Goal: Check status

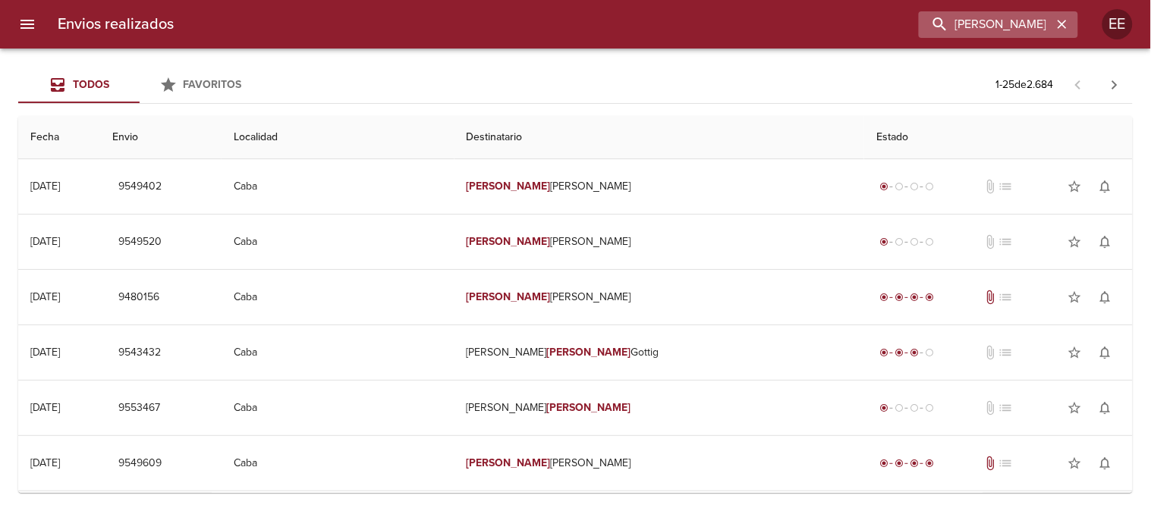
click at [1062, 20] on icon "button" at bounding box center [1062, 24] width 15 height 15
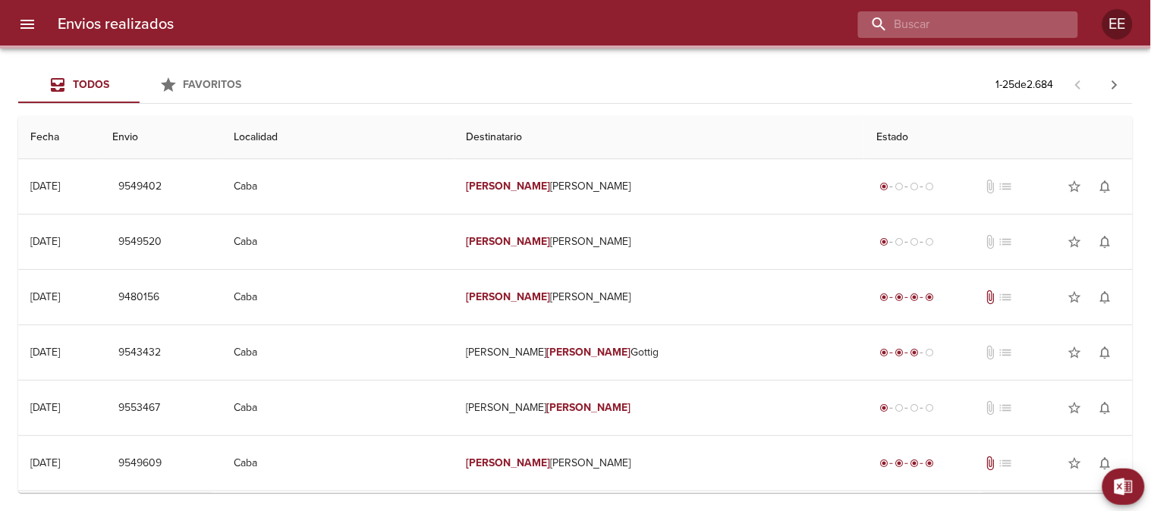
click at [996, 24] on input "buscar" at bounding box center [955, 24] width 194 height 27
paste input "[PERSON_NAME]"
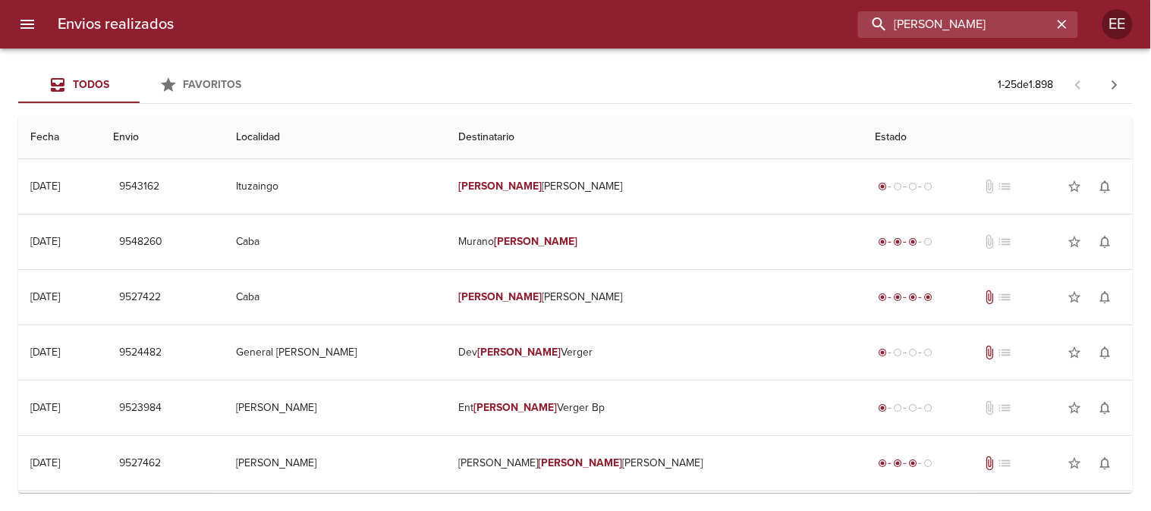
type input "[PERSON_NAME]"
click at [1060, 26] on icon "button" at bounding box center [1062, 24] width 9 height 9
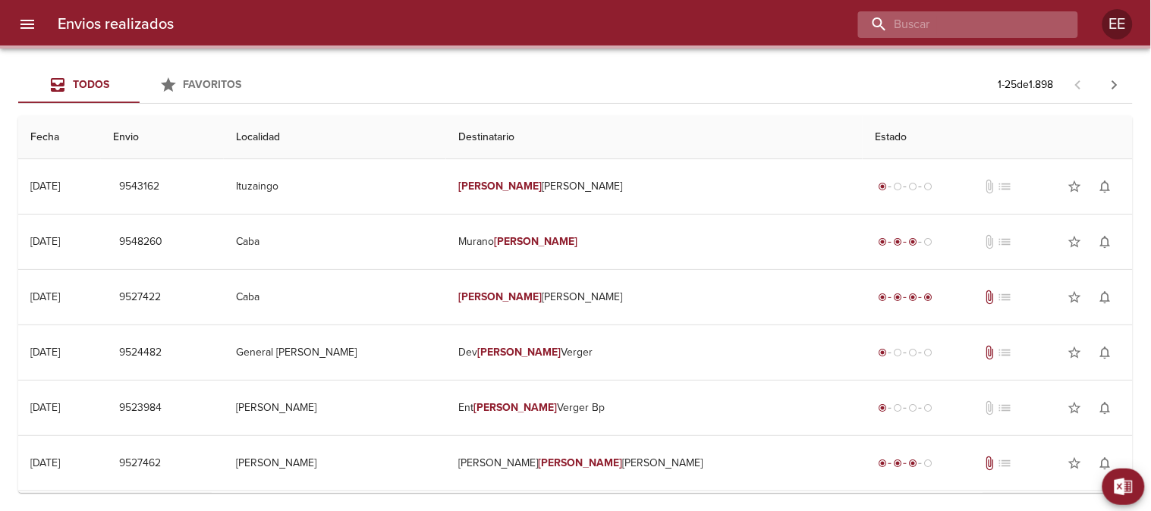
click at [1014, 25] on input "buscar" at bounding box center [955, 24] width 194 height 27
paste input "[PERSON_NAME]"
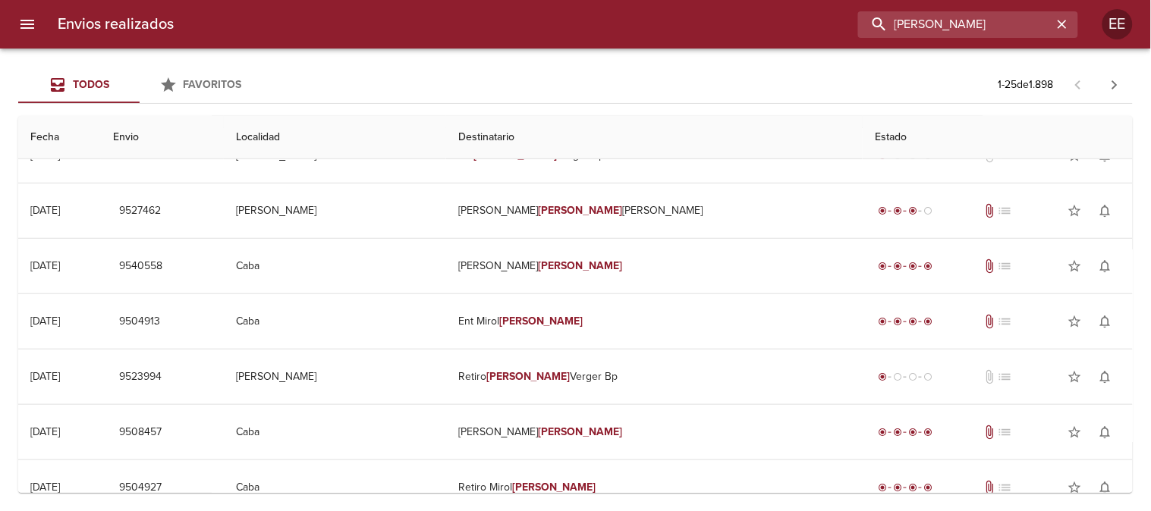
scroll to position [337, 0]
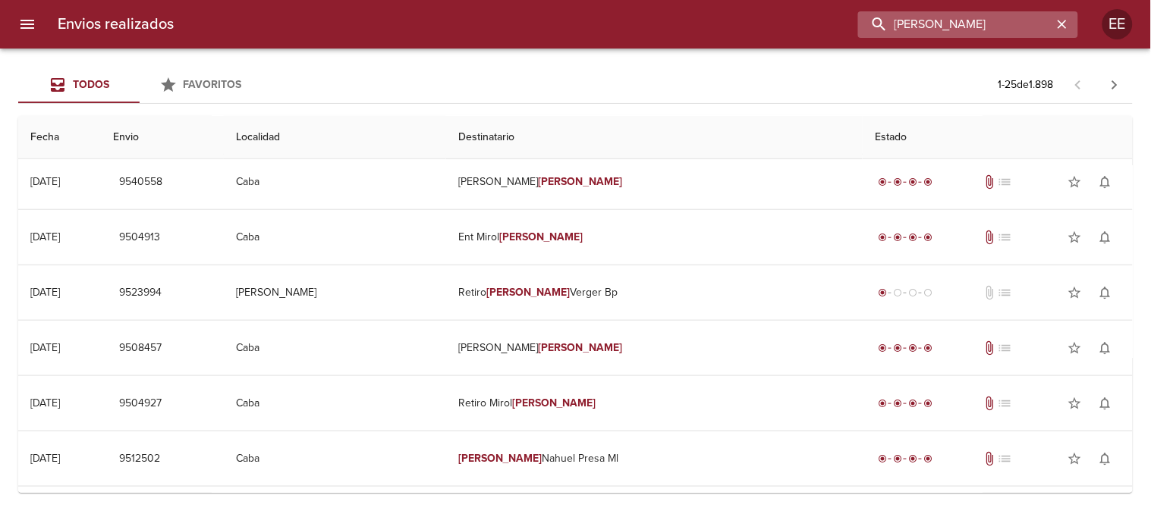
drag, startPoint x: 1034, startPoint y: 24, endPoint x: 1015, endPoint y: 20, distance: 19.3
click at [1015, 20] on input "[PERSON_NAME]" at bounding box center [955, 24] width 194 height 27
type input "[PERSON_NAME]"
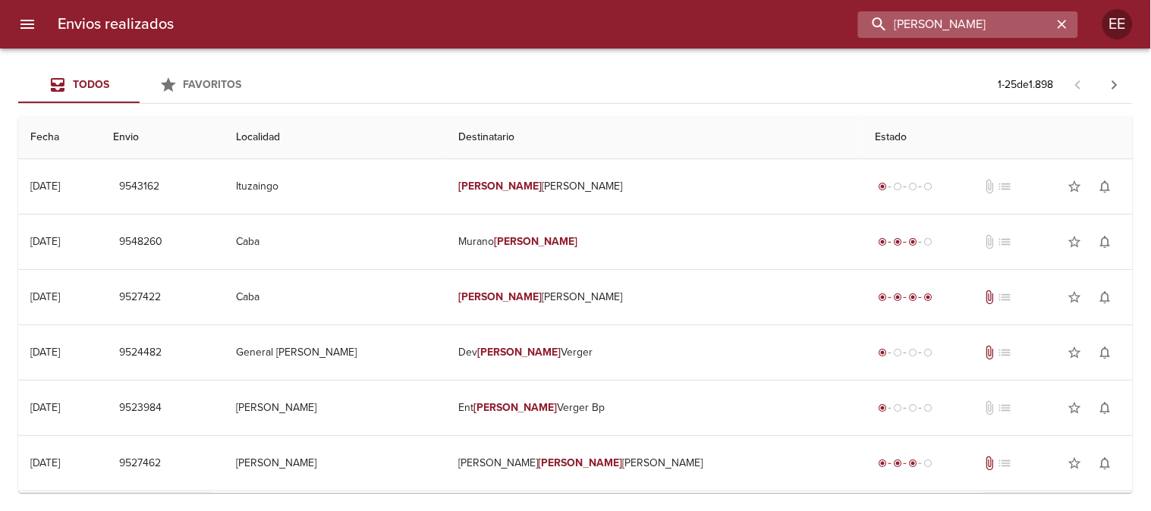
click at [1024, 20] on input "[PERSON_NAME]" at bounding box center [955, 24] width 194 height 27
drag, startPoint x: 1014, startPoint y: 20, endPoint x: 1005, endPoint y: 23, distance: 8.6
click at [1005, 23] on input "[PERSON_NAME]" at bounding box center [955, 24] width 194 height 27
drag, startPoint x: 1065, startPoint y: 24, endPoint x: 1024, endPoint y: 20, distance: 41.1
click at [1064, 24] on icon "button" at bounding box center [1062, 24] width 15 height 15
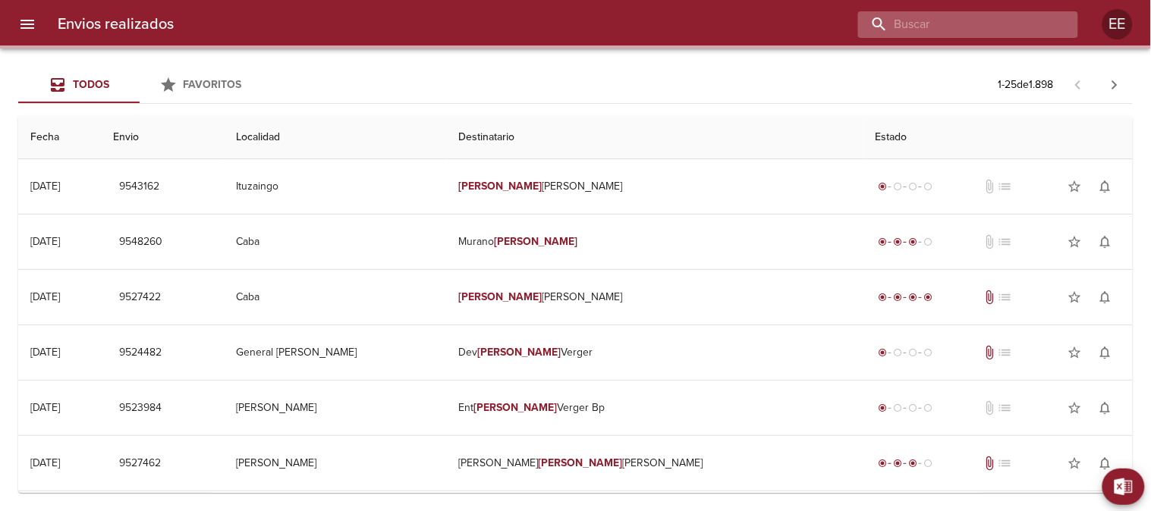
click at [1023, 20] on input "buscar" at bounding box center [955, 24] width 194 height 27
paste input "17800266633"
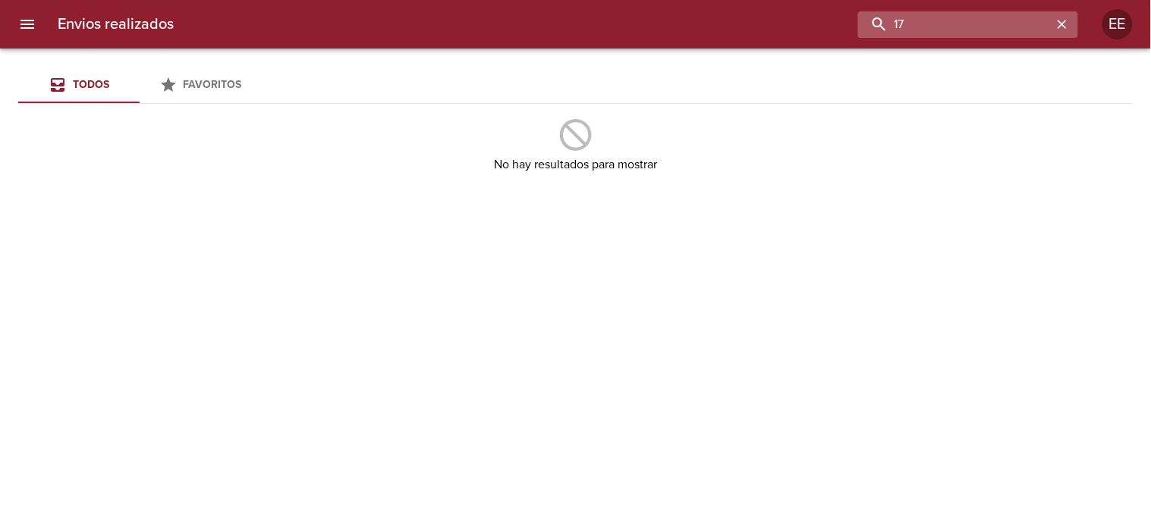
type input "1"
type input "[PERSON_NAME] de [PERSON_NAME]"
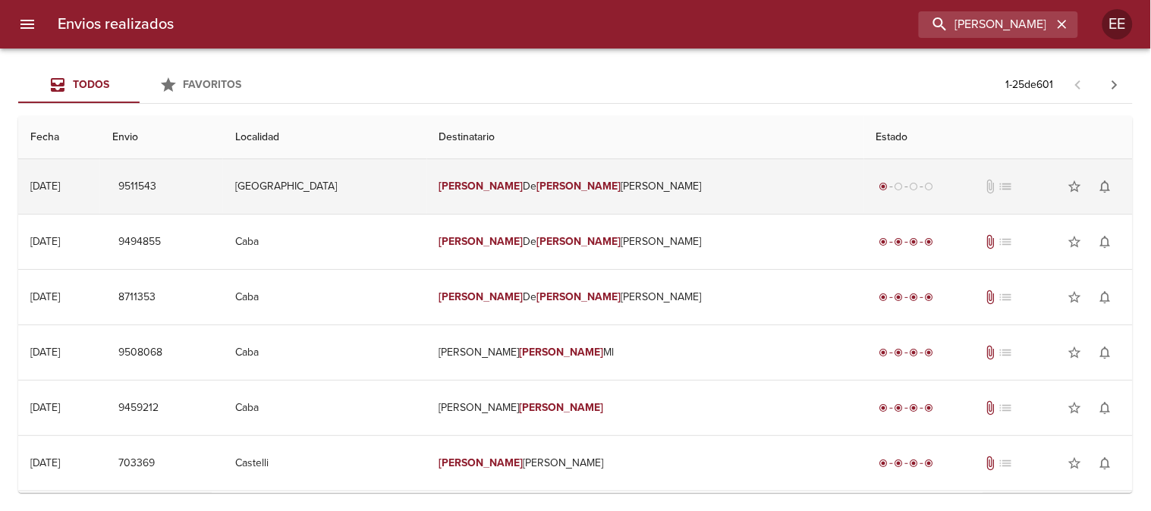
click at [426, 191] on td "[GEOGRAPHIC_DATA]" at bounding box center [324, 186] width 203 height 55
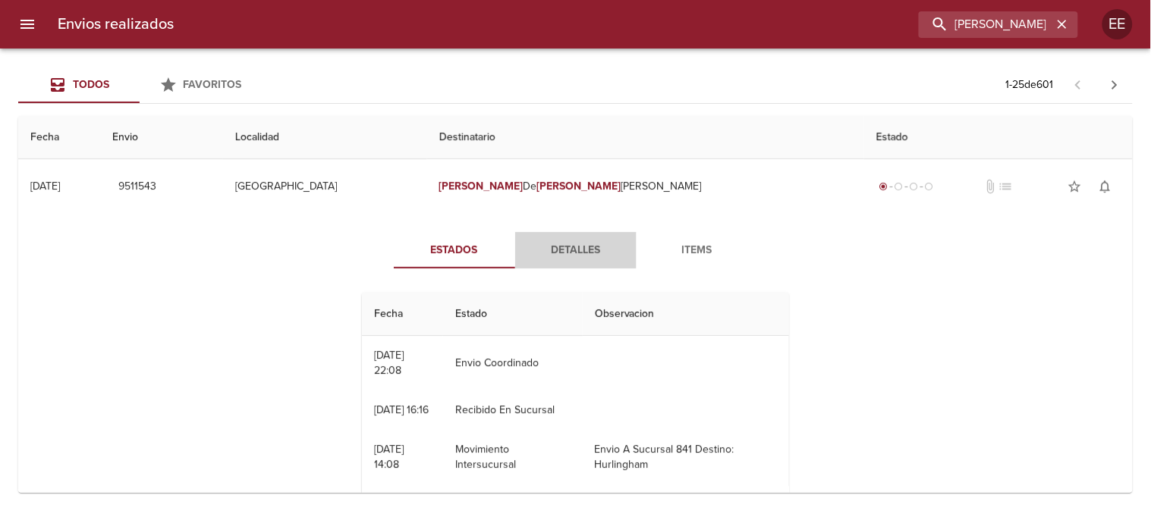
click at [572, 247] on span "Detalles" at bounding box center [575, 250] width 103 height 19
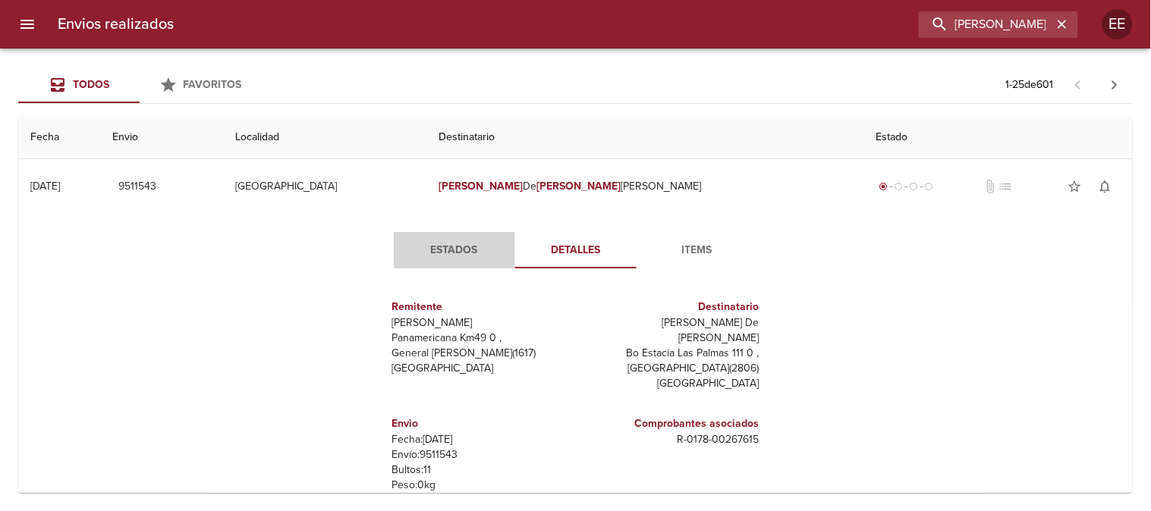
click at [448, 250] on span "Estados" at bounding box center [454, 250] width 103 height 19
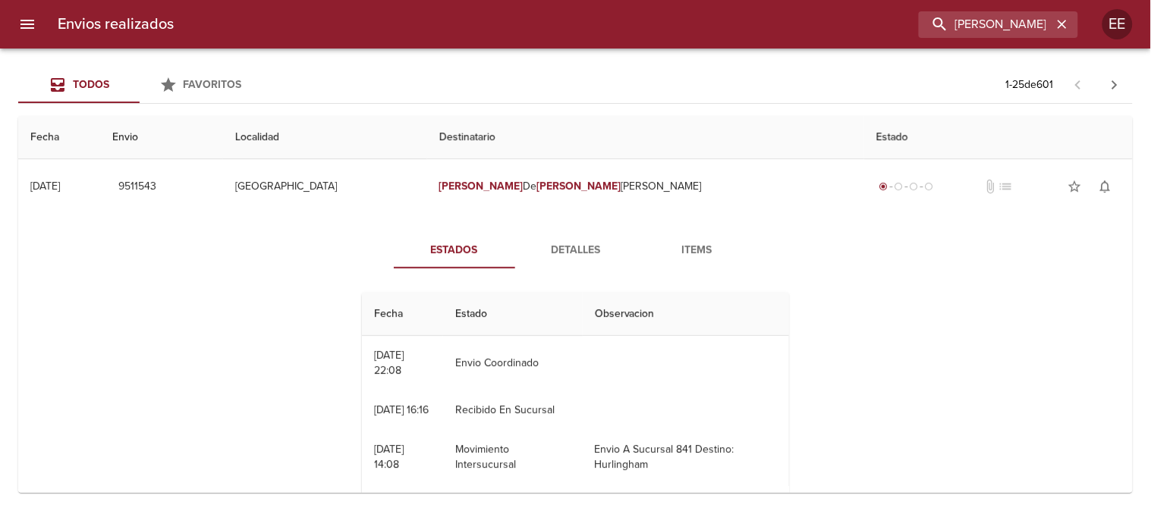
click at [569, 245] on span "Detalles" at bounding box center [575, 250] width 103 height 19
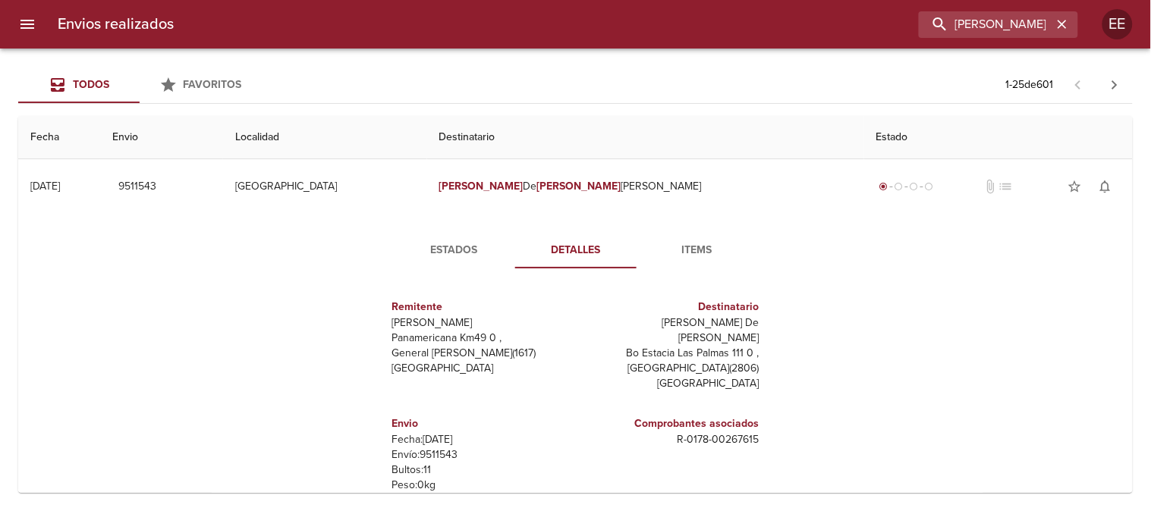
scroll to position [253, 0]
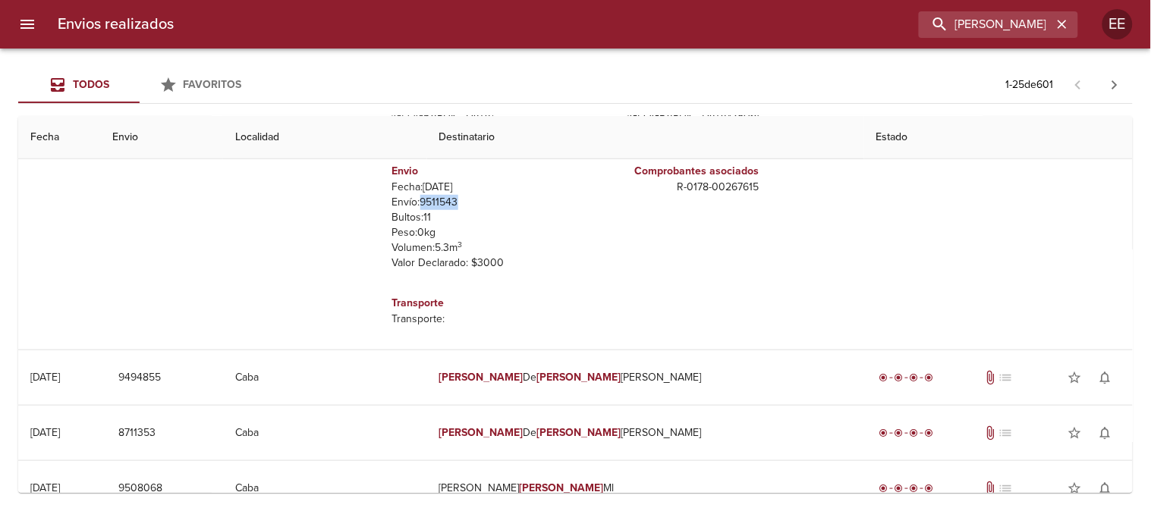
drag, startPoint x: 457, startPoint y: 187, endPoint x: 418, endPoint y: 185, distance: 38.8
click at [418, 195] on p "Envío: 9511543" at bounding box center [481, 202] width 178 height 15
copy p "9511543"
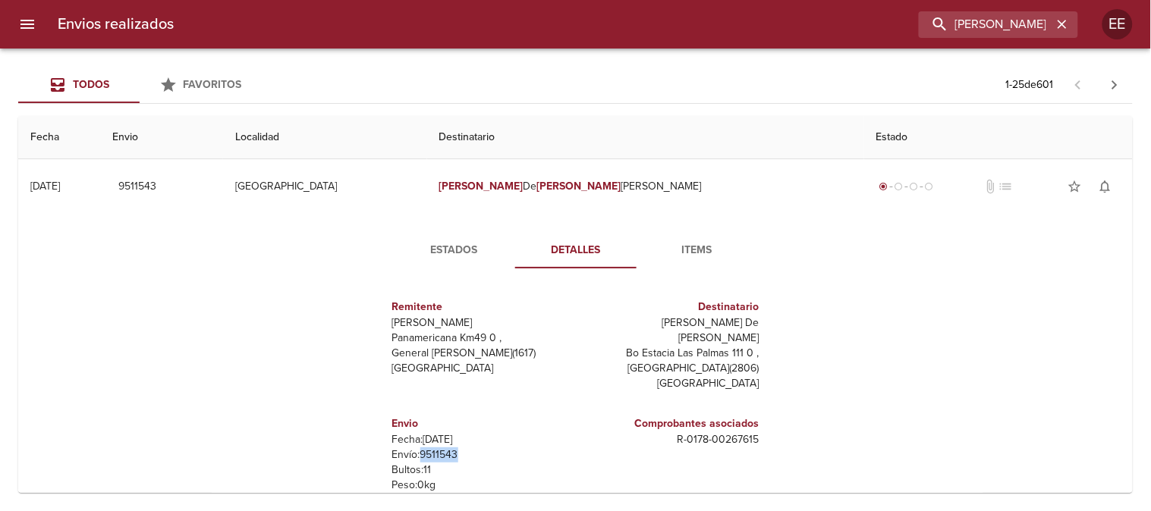
click at [435, 243] on span "Estados" at bounding box center [454, 250] width 103 height 19
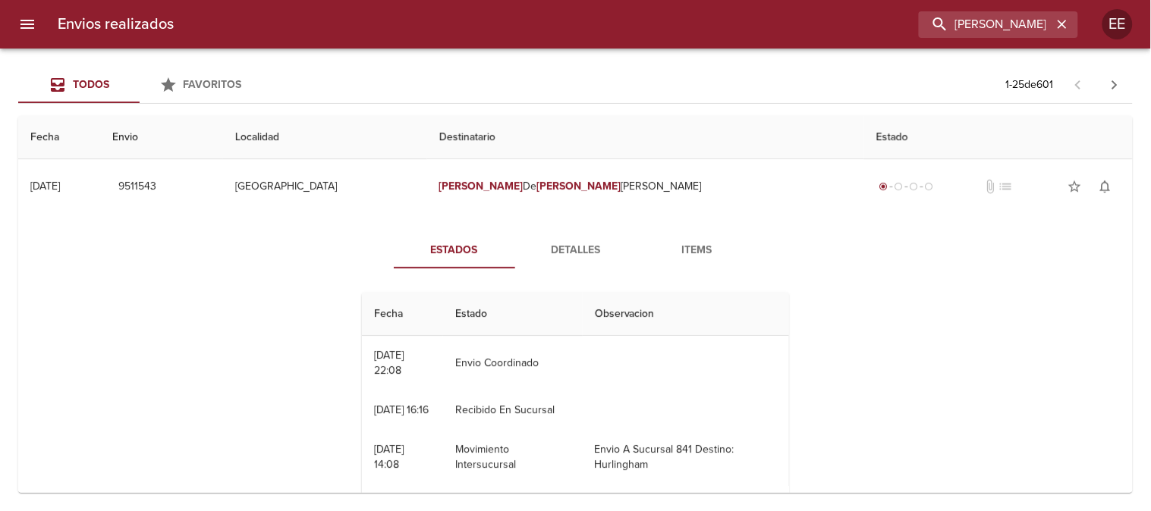
click at [558, 253] on span "Detalles" at bounding box center [575, 250] width 103 height 19
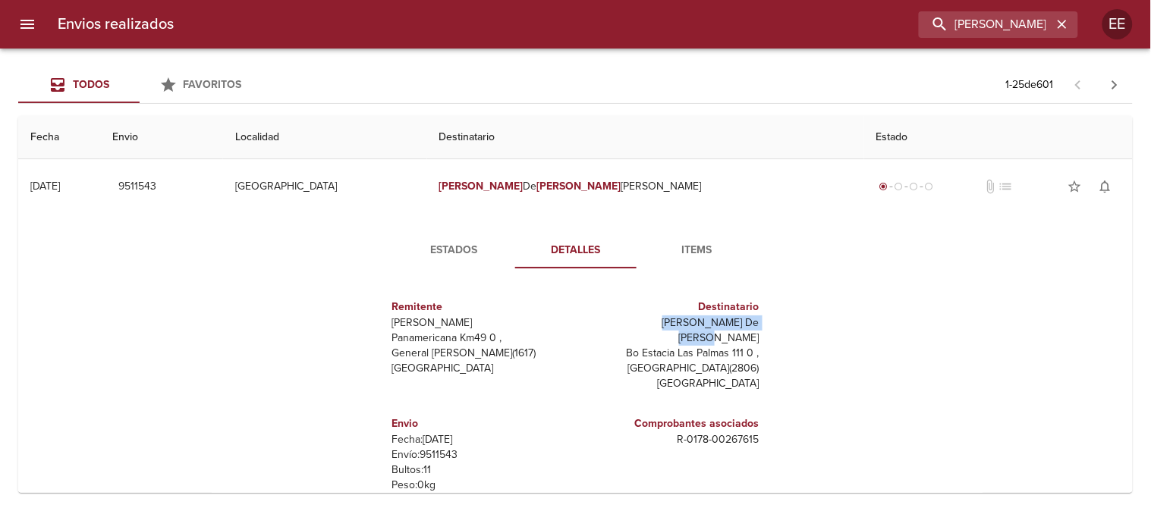
drag, startPoint x: 632, startPoint y: 323, endPoint x: 762, endPoint y: 328, distance: 130.6
click at [762, 328] on div "Remitente Wamaro Tortuguitas Panamericana Km49 0 , General [PERSON_NAME] ( 1617…" at bounding box center [575, 432] width 418 height 303
copy p "[PERSON_NAME] De [PERSON_NAME]"
